Goal: Check status: Check status

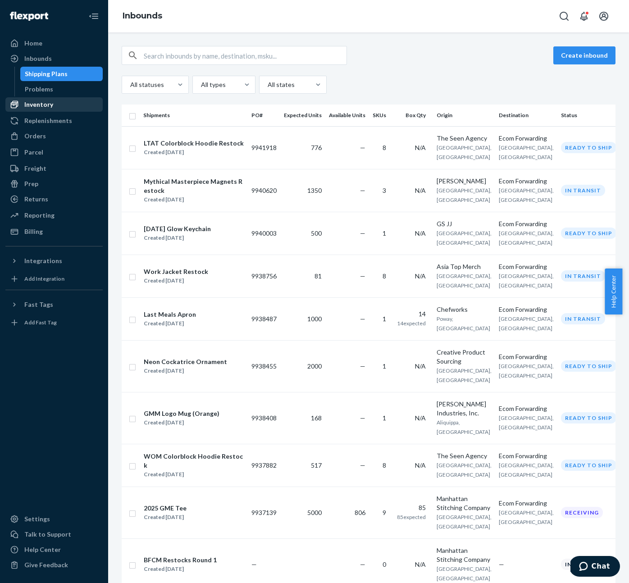
click at [36, 102] on div "Inventory" at bounding box center [38, 104] width 29 height 9
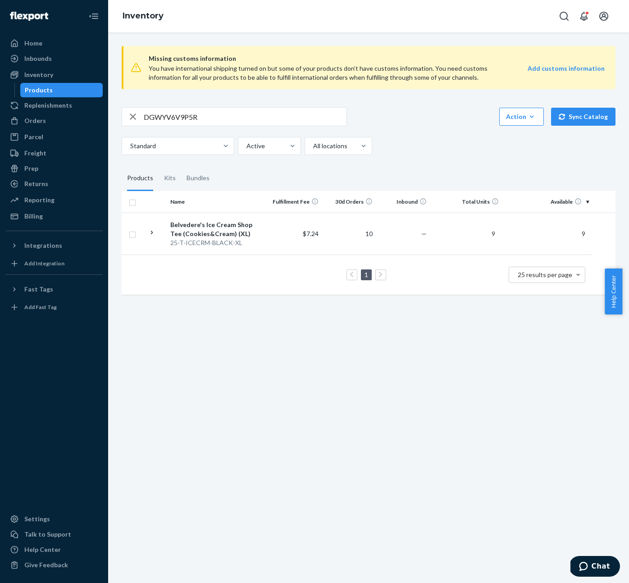
click at [254, 115] on input "DGWYV6V9P5R" at bounding box center [245, 117] width 203 height 18
paste input "J3SCKF3ALU"
type input "DJ3SCKF3ALU"
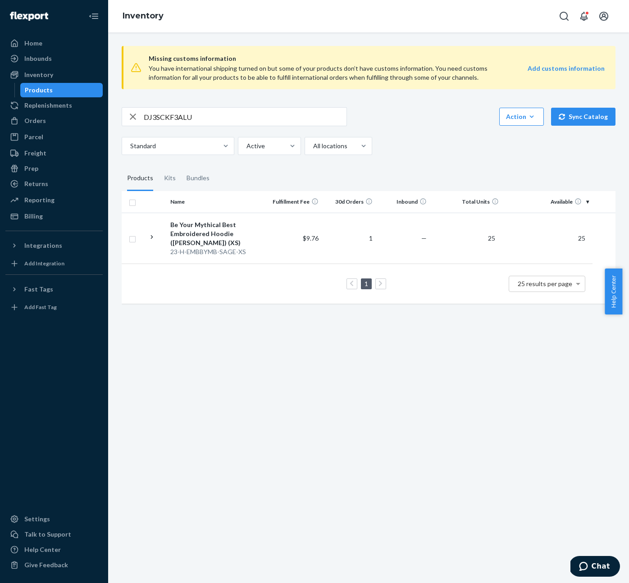
click at [476, 30] on div "Inventory" at bounding box center [368, 16] width 521 height 32
